Goal: Task Accomplishment & Management: Complete application form

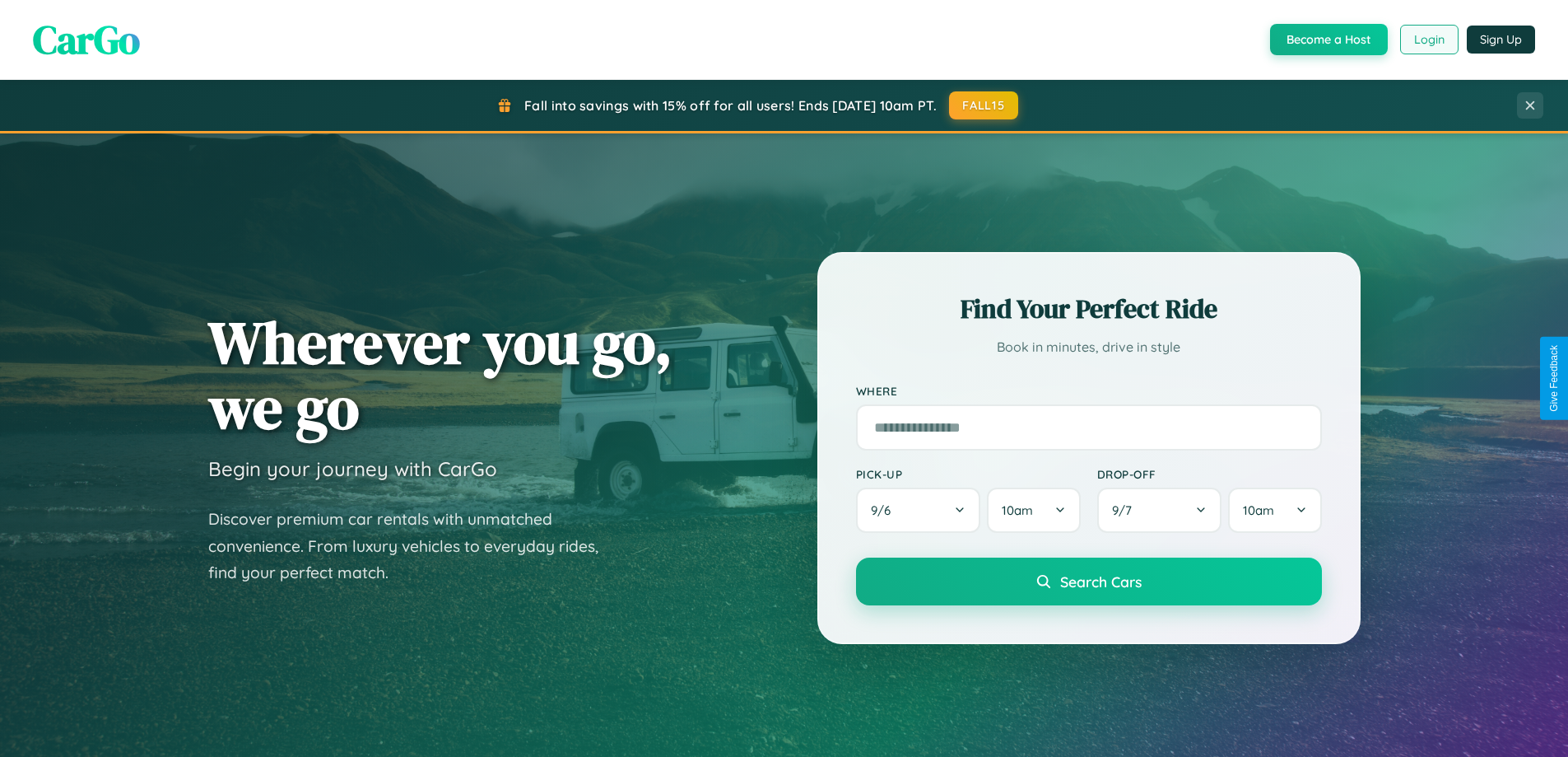
click at [1428, 40] on button "Login" at bounding box center [1429, 39] width 58 height 30
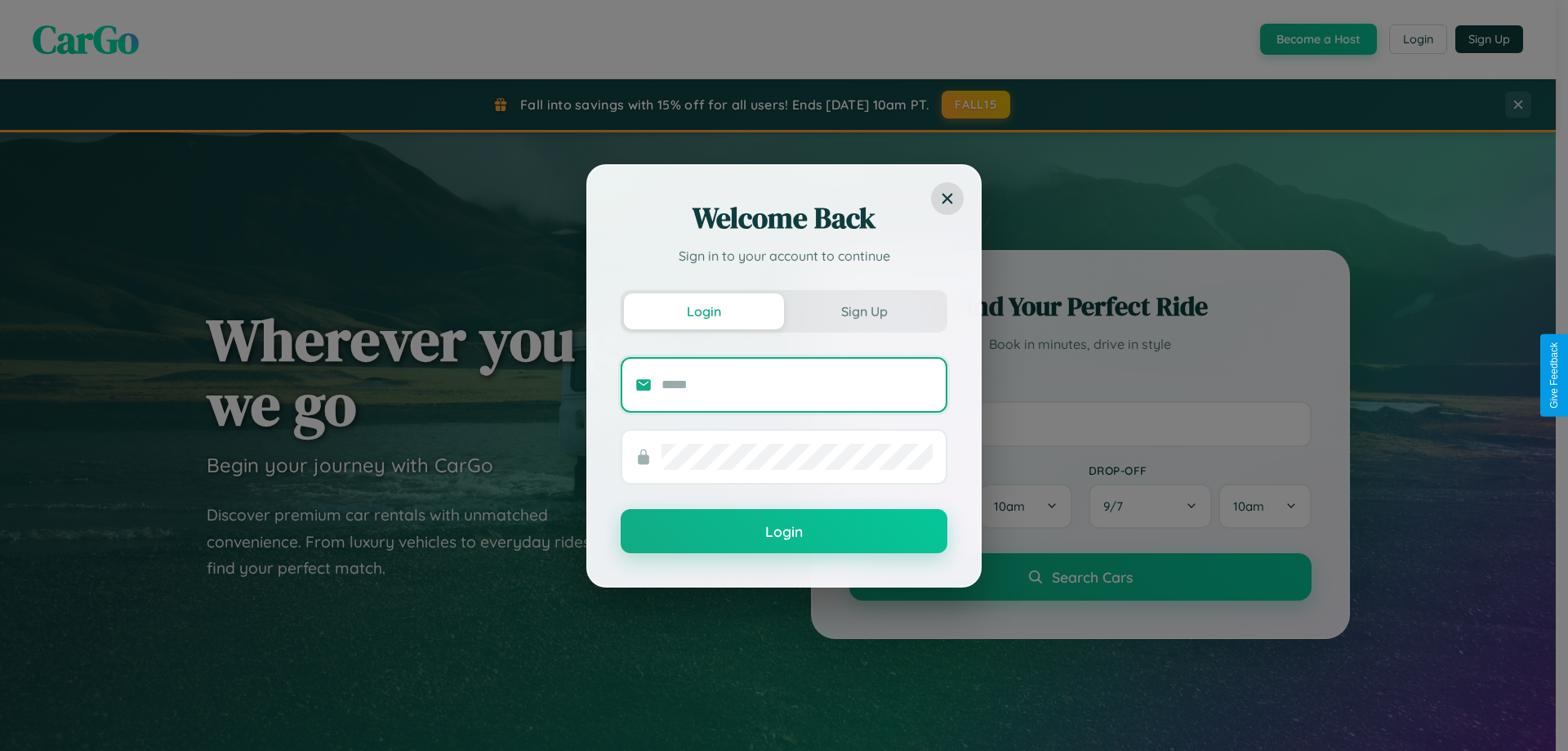
click at [797, 384] on input "text" at bounding box center [797, 384] width 271 height 26
type input "**********"
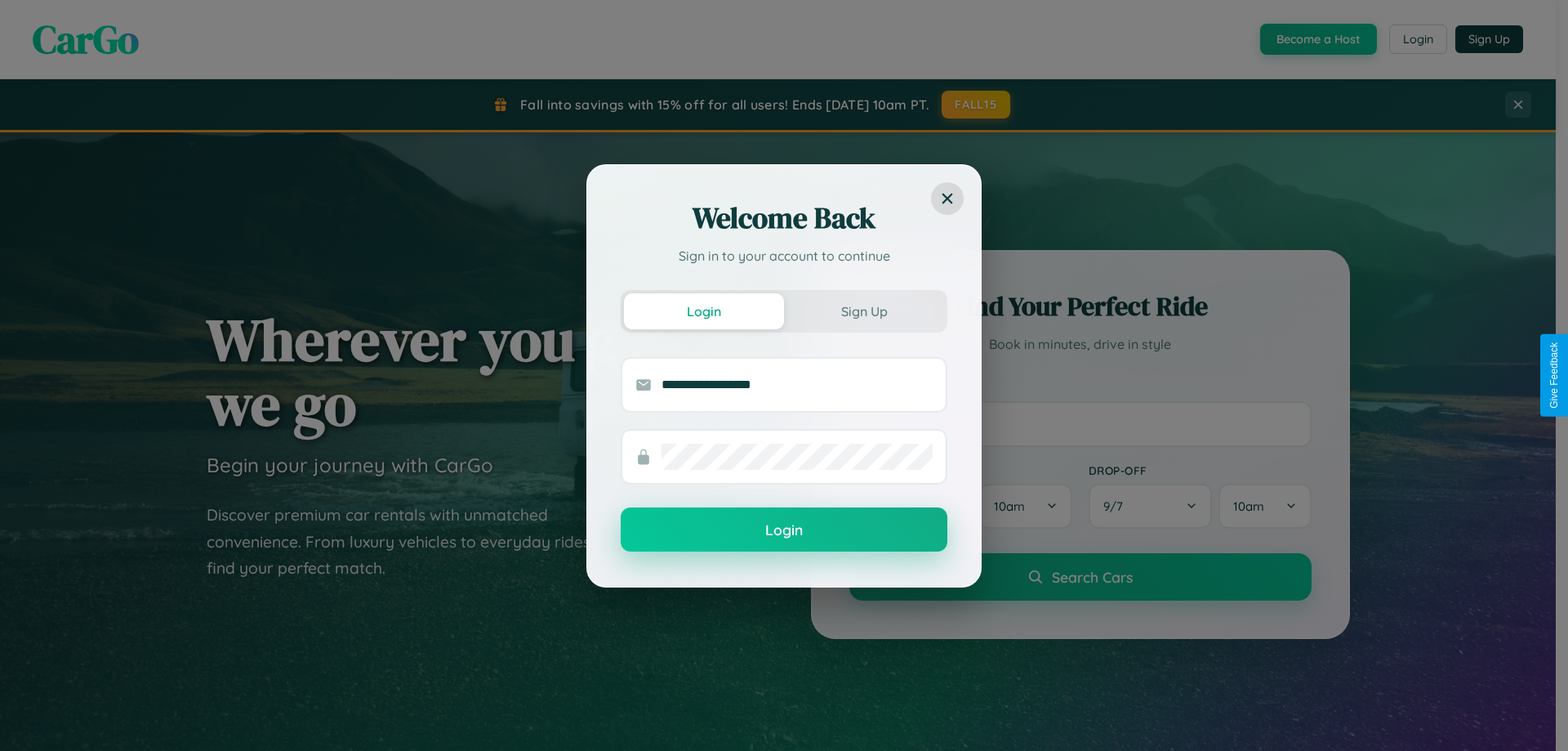
click at [784, 531] on button "Login" at bounding box center [784, 530] width 326 height 44
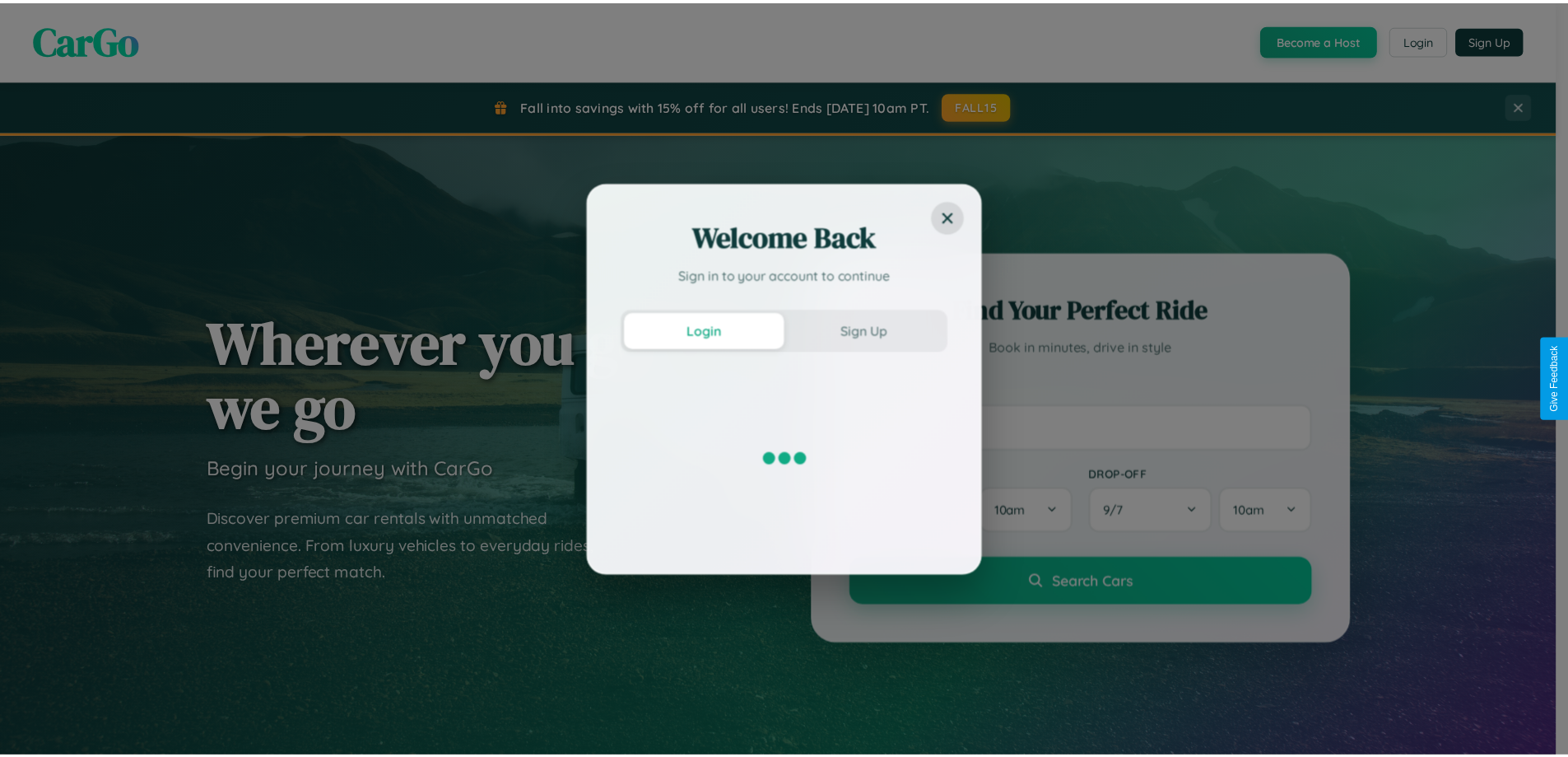
scroll to position [709, 0]
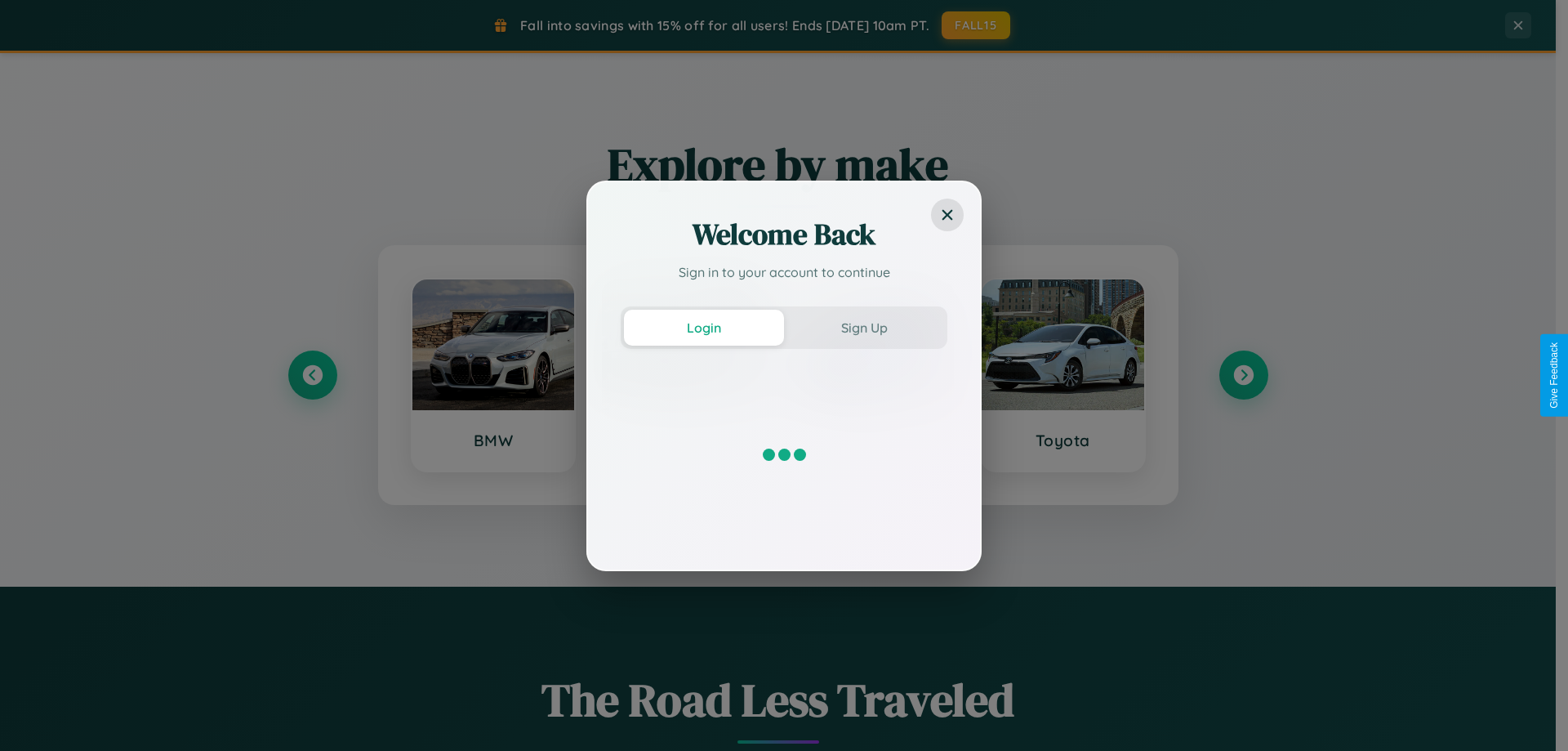
click at [1243, 375] on div "Welcome Back Sign in to your account to continue Login Sign Up" at bounding box center [784, 376] width 1568 height 751
click at [312, 375] on div "Welcome Back Sign in to your account to continue Login Sign Up" at bounding box center [784, 376] width 1568 height 751
click at [1243, 375] on div "Welcome Back Sign in to your account to continue Login Sign Up" at bounding box center [784, 376] width 1568 height 751
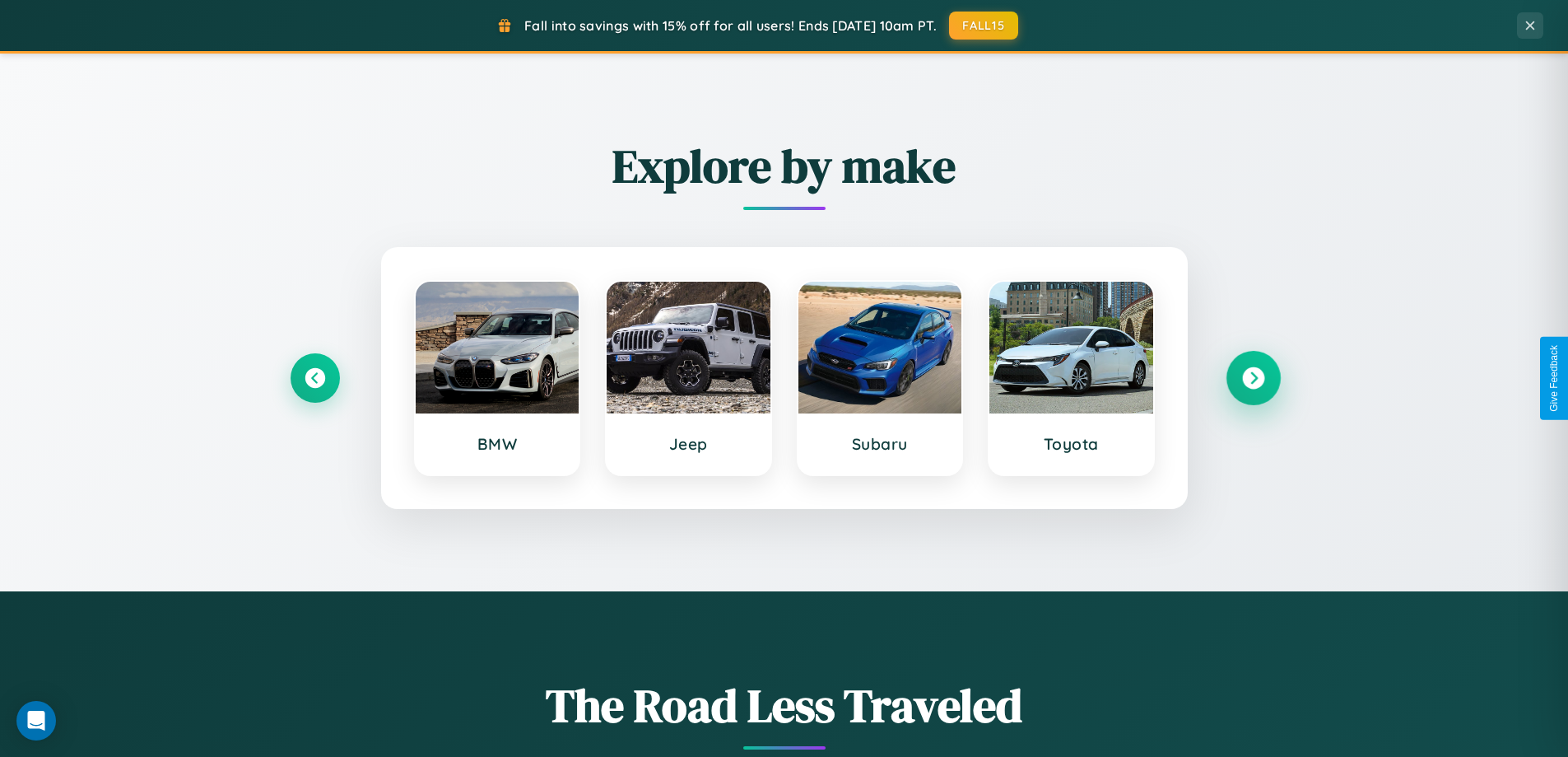
click at [1253, 378] on icon at bounding box center [1253, 378] width 22 height 22
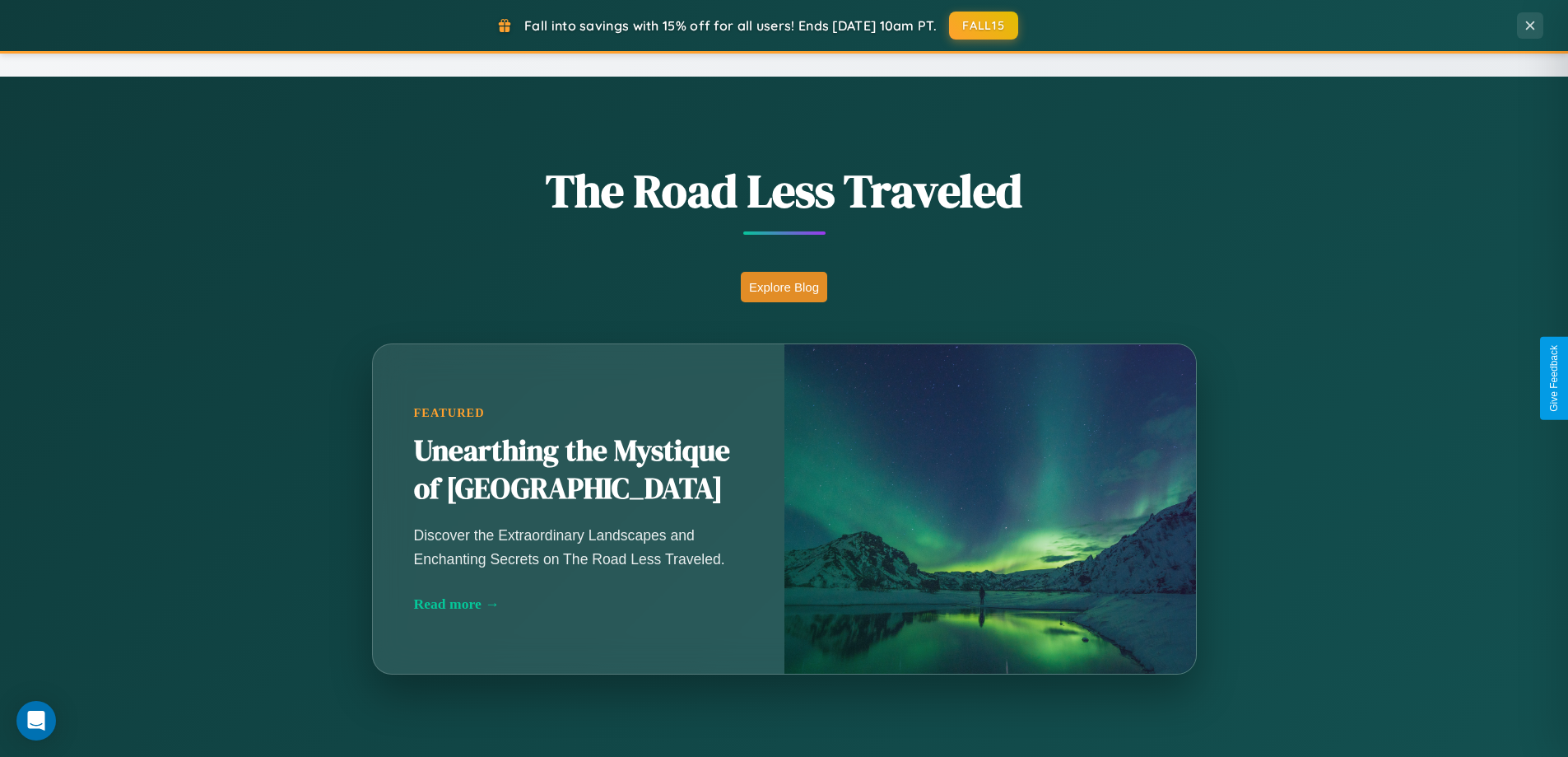
scroll to position [2646, 0]
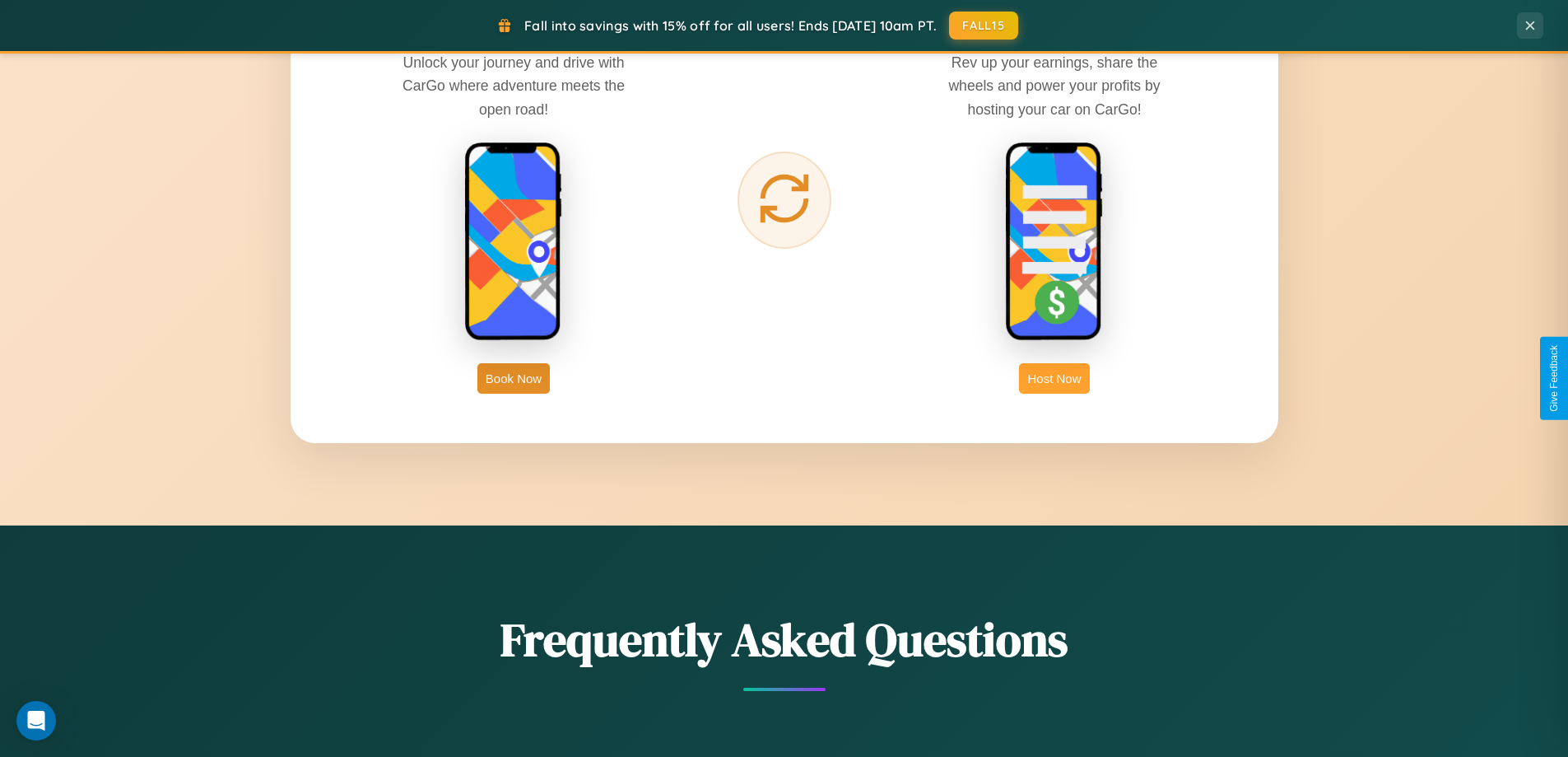
click at [1055, 378] on button "Host Now" at bounding box center [1054, 378] width 70 height 30
